Goal: Browse casually

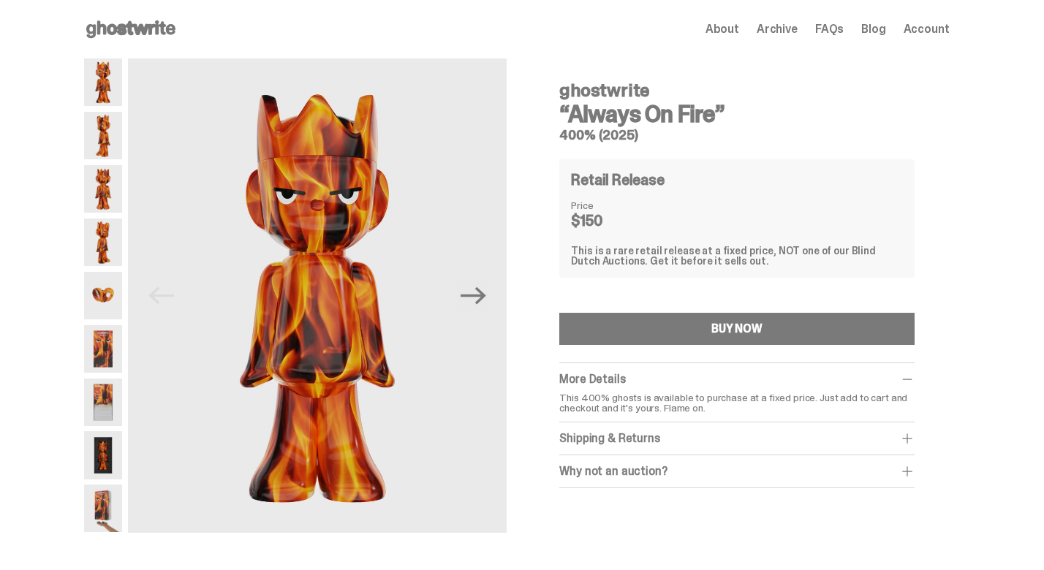
click at [115, 132] on img at bounding box center [103, 135] width 38 height 47
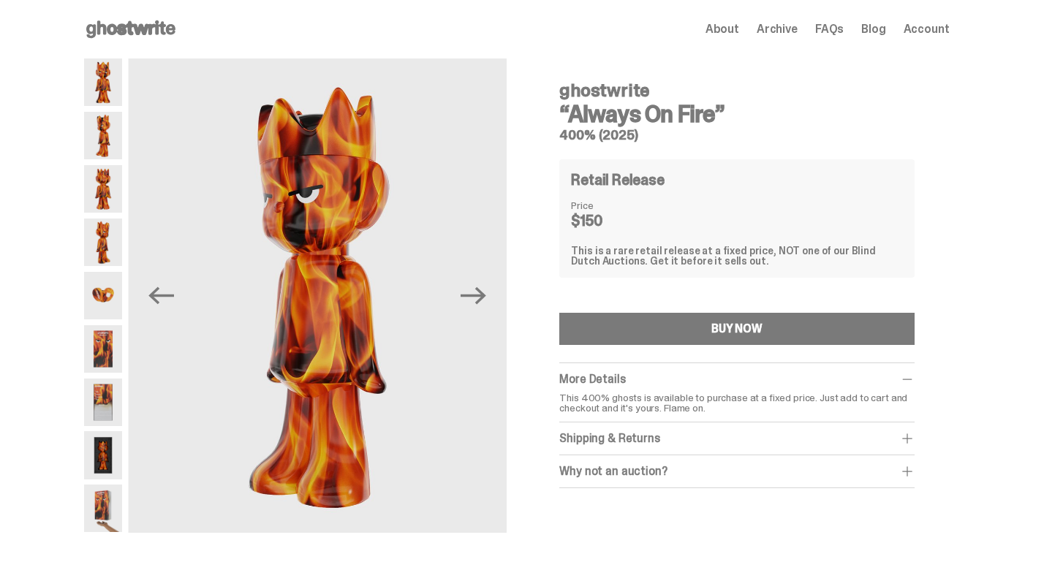
click at [111, 179] on img at bounding box center [103, 188] width 38 height 47
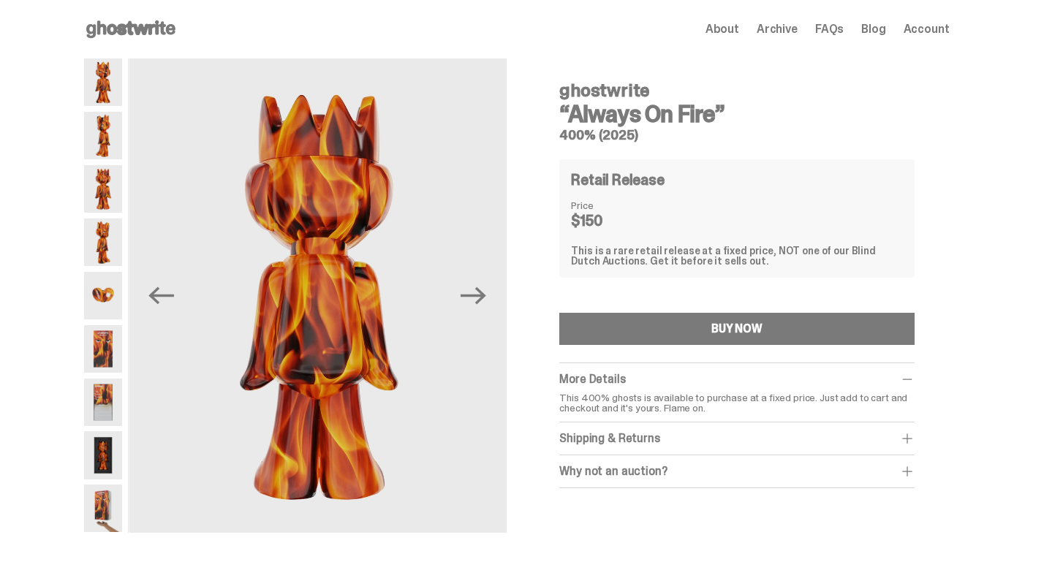
click at [111, 227] on img at bounding box center [103, 241] width 38 height 47
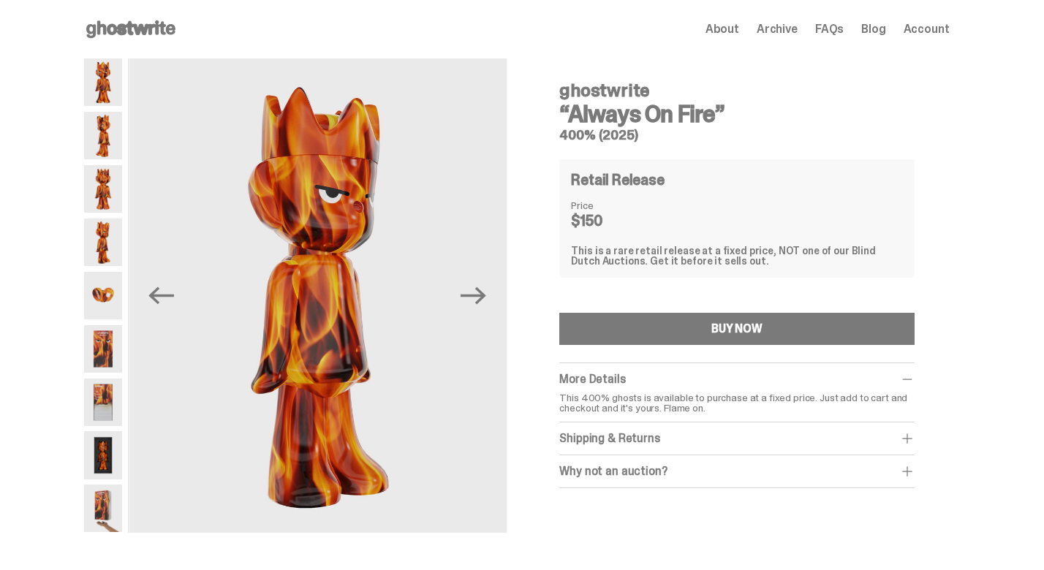
click at [111, 289] on img at bounding box center [103, 295] width 38 height 47
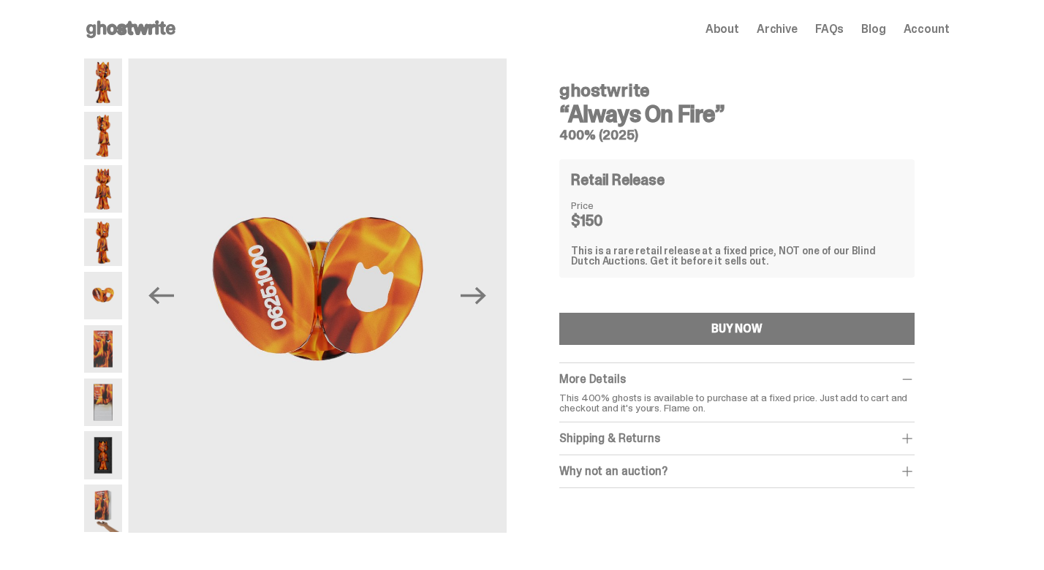
click at [111, 351] on img at bounding box center [103, 348] width 38 height 47
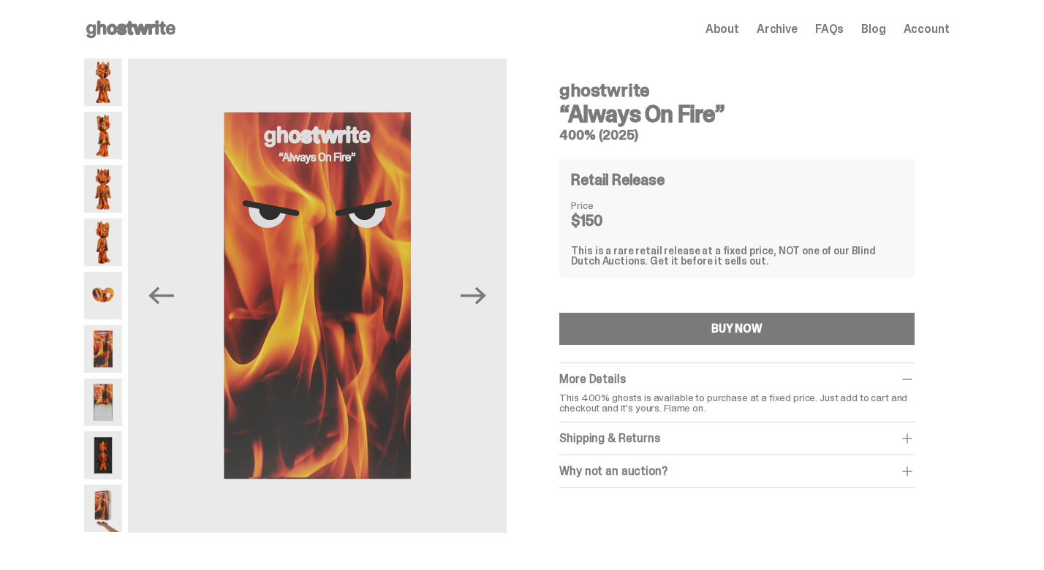
click at [111, 403] on img at bounding box center [103, 402] width 38 height 47
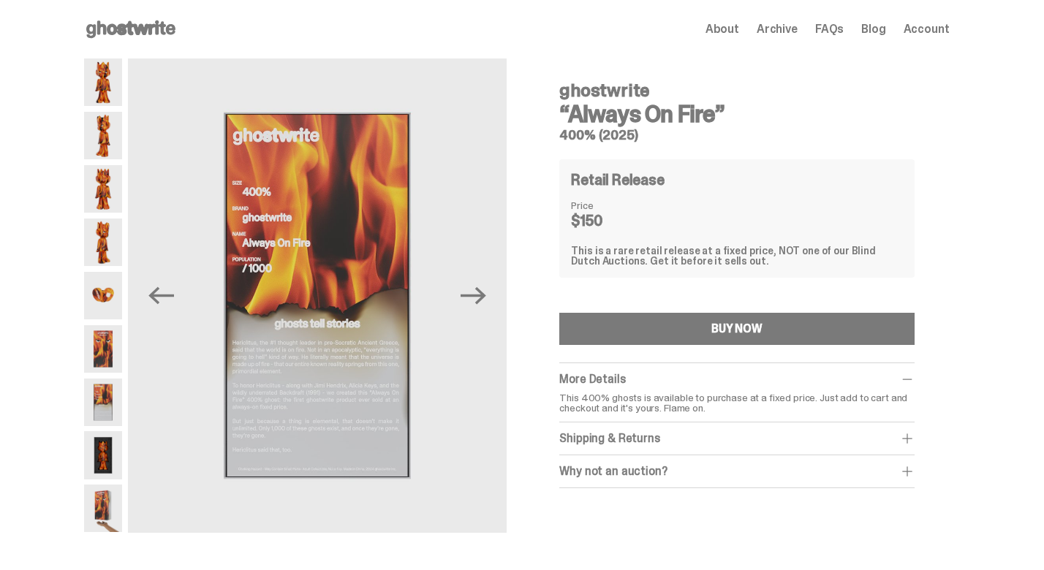
click at [111, 455] on img at bounding box center [103, 454] width 38 height 47
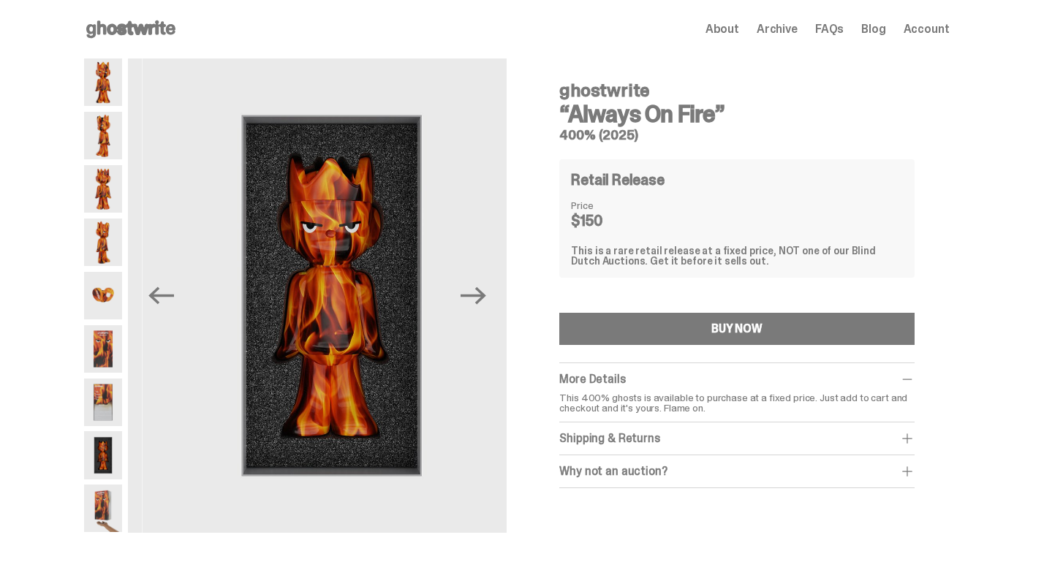
click at [110, 496] on img at bounding box center [103, 507] width 38 height 47
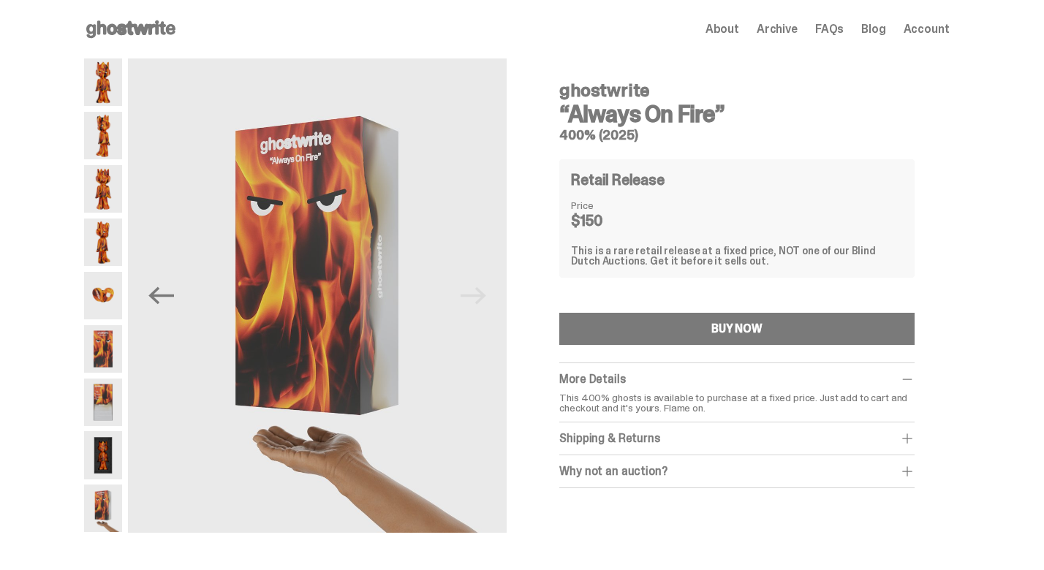
click at [110, 86] on img at bounding box center [103, 81] width 38 height 47
